Goal: Task Accomplishment & Management: Manage account settings

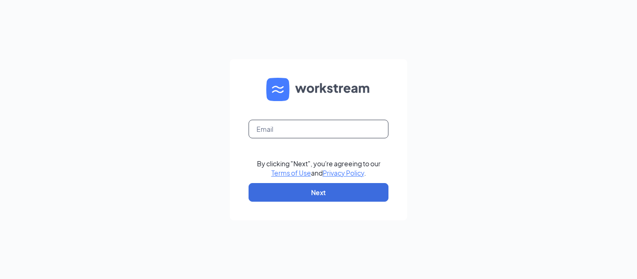
click at [300, 130] on input "text" at bounding box center [318, 129] width 140 height 19
type input "[EMAIL_ADDRESS][DOMAIN_NAME]"
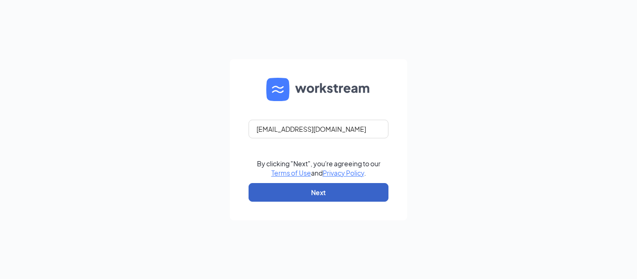
click at [313, 190] on button "Next" at bounding box center [318, 192] width 140 height 19
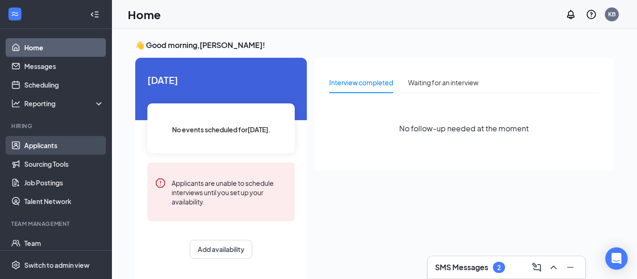
click at [62, 149] on link "Applicants" at bounding box center [64, 145] width 80 height 19
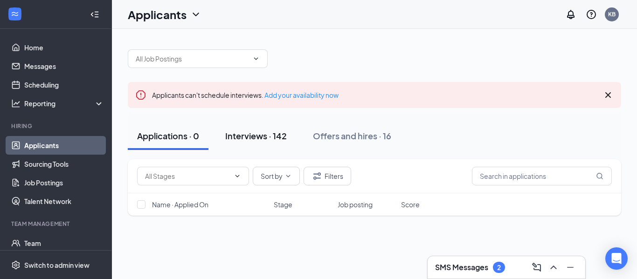
click at [266, 140] on div "Interviews · 142" at bounding box center [256, 136] width 62 height 12
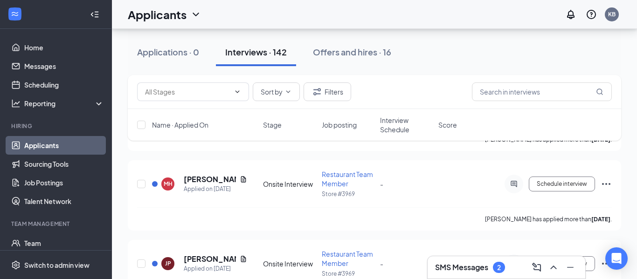
scroll to position [1828, 0]
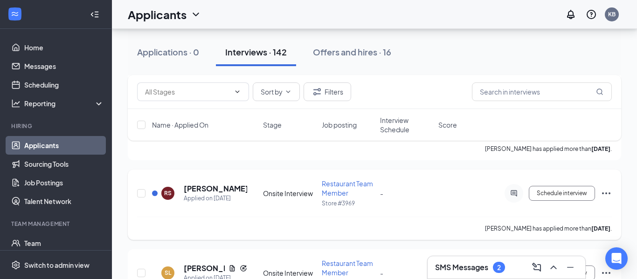
click at [607, 192] on icon "Ellipses" at bounding box center [605, 193] width 11 height 11
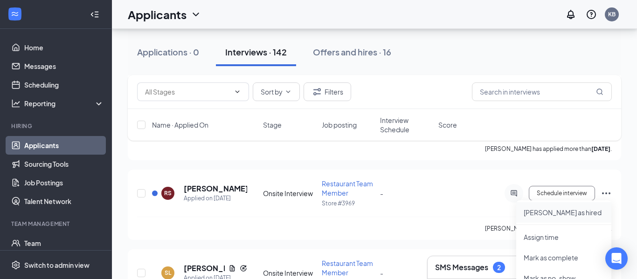
click at [565, 214] on p "Mark as hired" at bounding box center [564, 212] width 80 height 9
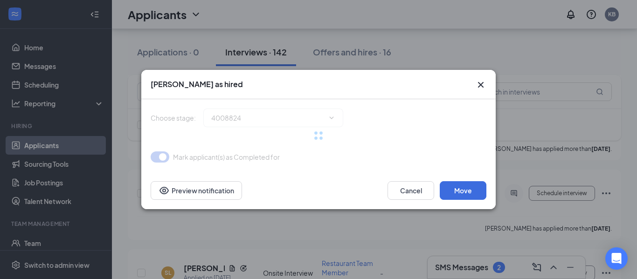
type input "Hiring Complete (final stage)"
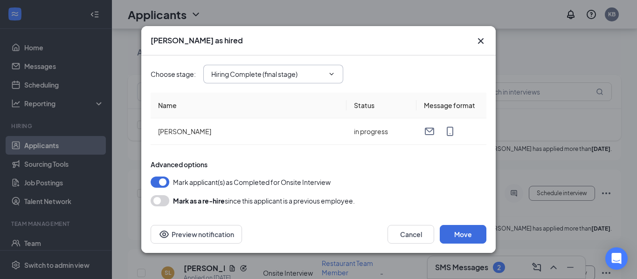
click at [329, 77] on icon "ChevronDown" at bounding box center [331, 73] width 7 height 7
click at [313, 92] on div "Hiring Complete (final stage)" at bounding box center [277, 92] width 116 height 10
click at [159, 201] on button "button" at bounding box center [160, 200] width 19 height 11
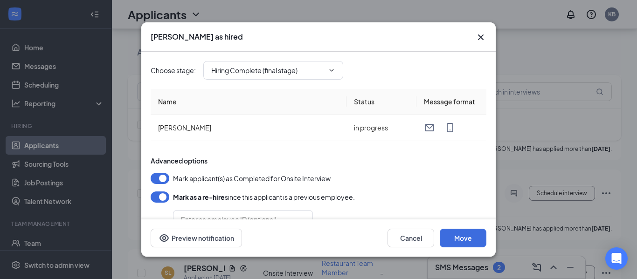
click at [404, 201] on div "Mark as a re-hire since this applicant is a previous employee." at bounding box center [319, 197] width 336 height 11
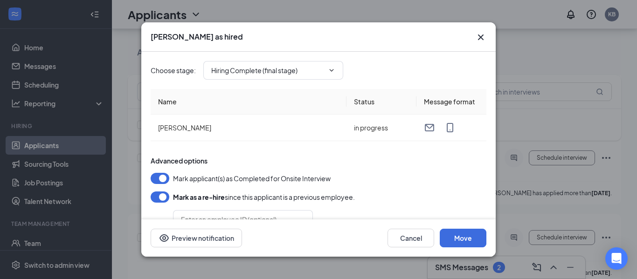
scroll to position [1865, 0]
drag, startPoint x: 360, startPoint y: 192, endPoint x: 363, endPoint y: 162, distance: 30.0
click at [363, 162] on div "Advanced options Mark applicant(s) as Completed for Onsite Interview Mark as a …" at bounding box center [319, 197] width 336 height 83
click at [363, 162] on div "Advanced options" at bounding box center [319, 160] width 336 height 9
drag, startPoint x: 363, startPoint y: 162, endPoint x: 361, endPoint y: 184, distance: 21.6
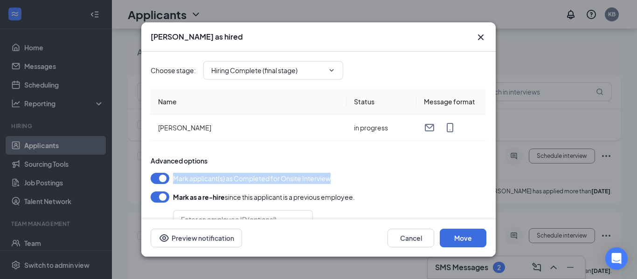
click at [361, 184] on div "Advanced options Mark applicant(s) as Completed for Onsite Interview Mark as a …" at bounding box center [319, 197] width 336 height 83
click at [276, 150] on div "Choose stage : Hiring Complete (final stage) Hiring Complete (final stage) Name…" at bounding box center [319, 145] width 336 height 187
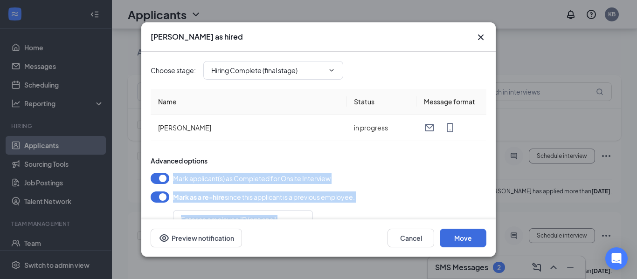
scroll to position [28, 0]
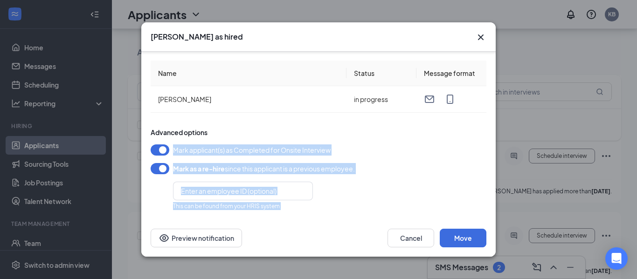
drag, startPoint x: 247, startPoint y: 152, endPoint x: 355, endPoint y: 224, distance: 129.8
click at [355, 224] on div "Mark as hired Choose stage : Hiring Complete (final stage) Hiring Complete (fin…" at bounding box center [318, 139] width 354 height 235
click at [380, 197] on div "Advanced options Mark applicant(s) as Completed for Onsite Interview Mark as a …" at bounding box center [319, 169] width 336 height 83
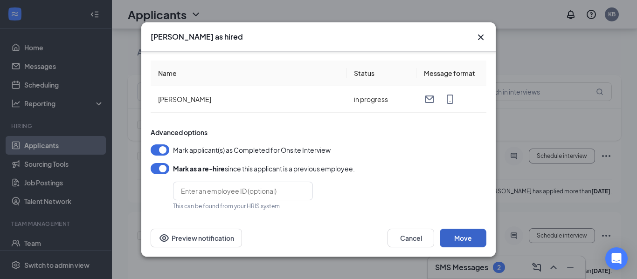
click at [449, 237] on button "Move" at bounding box center [463, 238] width 47 height 19
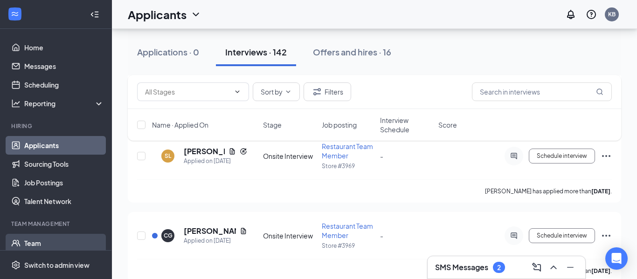
click at [47, 245] on link "Team" at bounding box center [64, 243] width 80 height 19
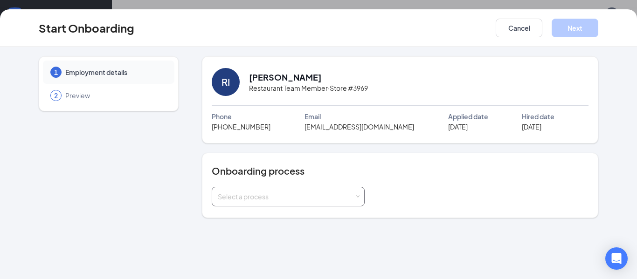
click at [314, 198] on div "Select a process" at bounding box center [286, 196] width 137 height 9
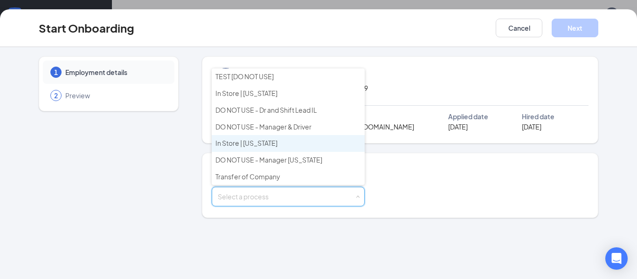
click at [278, 142] on li "In Store | Arizona" at bounding box center [288, 143] width 153 height 17
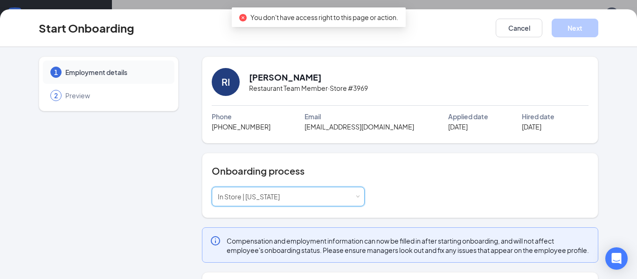
click at [613, 174] on div "1 Employment details 2 Preview RI Roberto I Sanchez Restaurant Team Member · St…" at bounding box center [318, 252] width 597 height 392
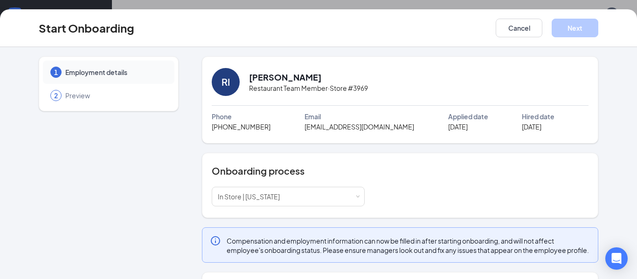
click at [461, 201] on div "Select a process In Store | Arizona" at bounding box center [400, 197] width 377 height 20
click at [614, 193] on div "1 Employment details 2 Preview RI Roberto I Sanchez Restaurant Team Member · St…" at bounding box center [318, 252] width 597 height 392
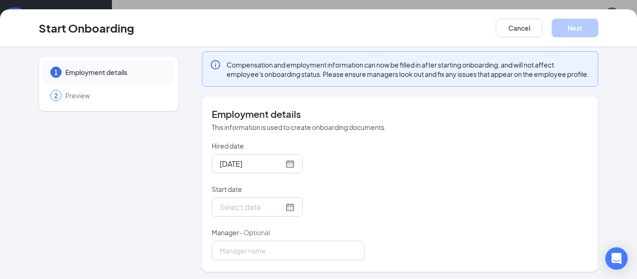
scroll to position [188, 0]
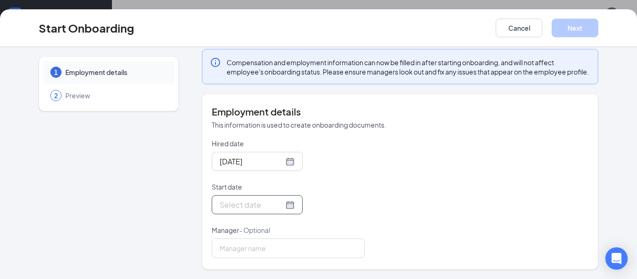
click at [231, 209] on input "Start date" at bounding box center [252, 205] width 64 height 12
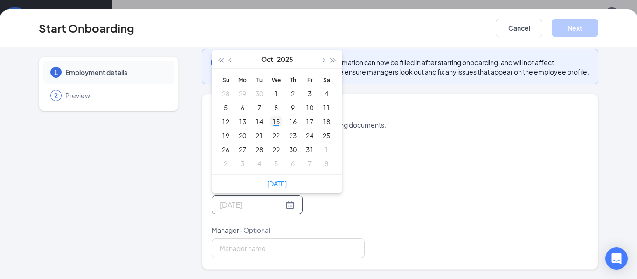
type input "Oct 15, 2025"
click at [276, 125] on div "15" at bounding box center [275, 121] width 11 height 11
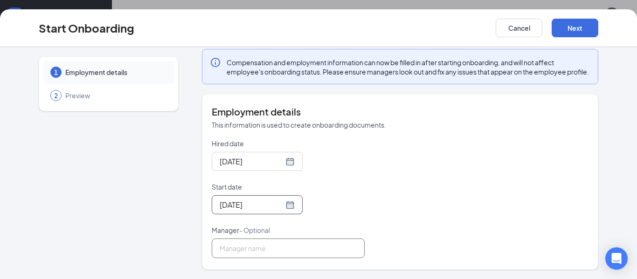
click at [306, 252] on input "Manager - Optional" at bounding box center [288, 249] width 153 height 20
type input "Kelsey brown"
click at [564, 34] on button "Next" at bounding box center [575, 28] width 47 height 19
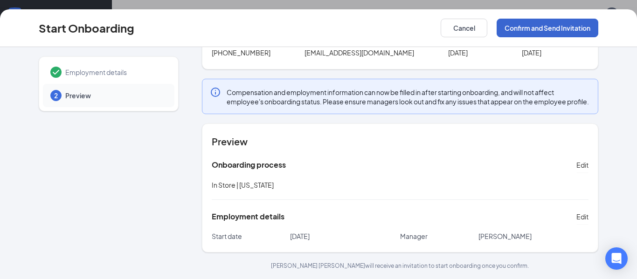
scroll to position [83, 0]
click at [564, 34] on button "Confirm and Send Invitation" at bounding box center [548, 28] width 102 height 19
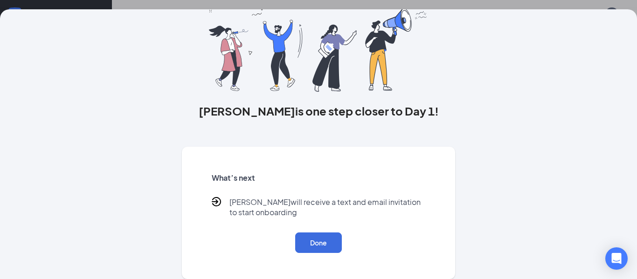
scroll to position [0, 0]
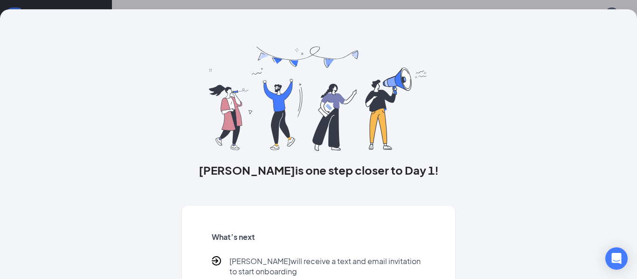
click at [129, 242] on div "Roberto I is one step closer to Day 1! What’s next Roberto I will receive a tex…" at bounding box center [318, 173] width 597 height 329
click at [600, 154] on div "Roberto I is one step closer to Day 1! What’s next Roberto I will receive a tex…" at bounding box center [318, 173] width 597 height 329
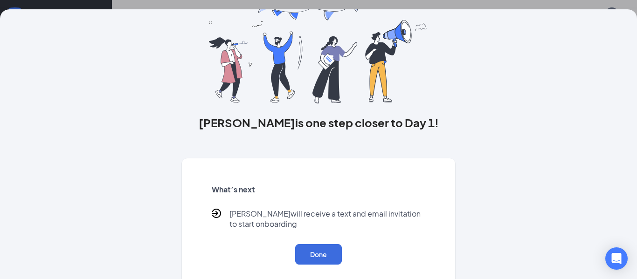
scroll to position [59, 0]
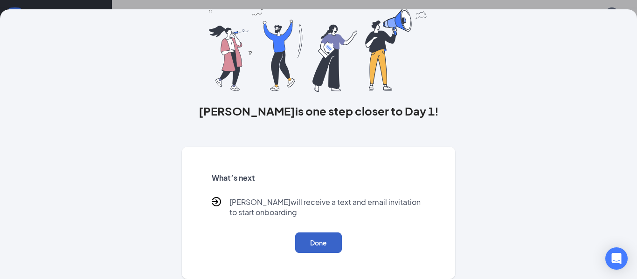
click at [317, 246] on button "Done" at bounding box center [318, 243] width 47 height 21
